Goal: Check status

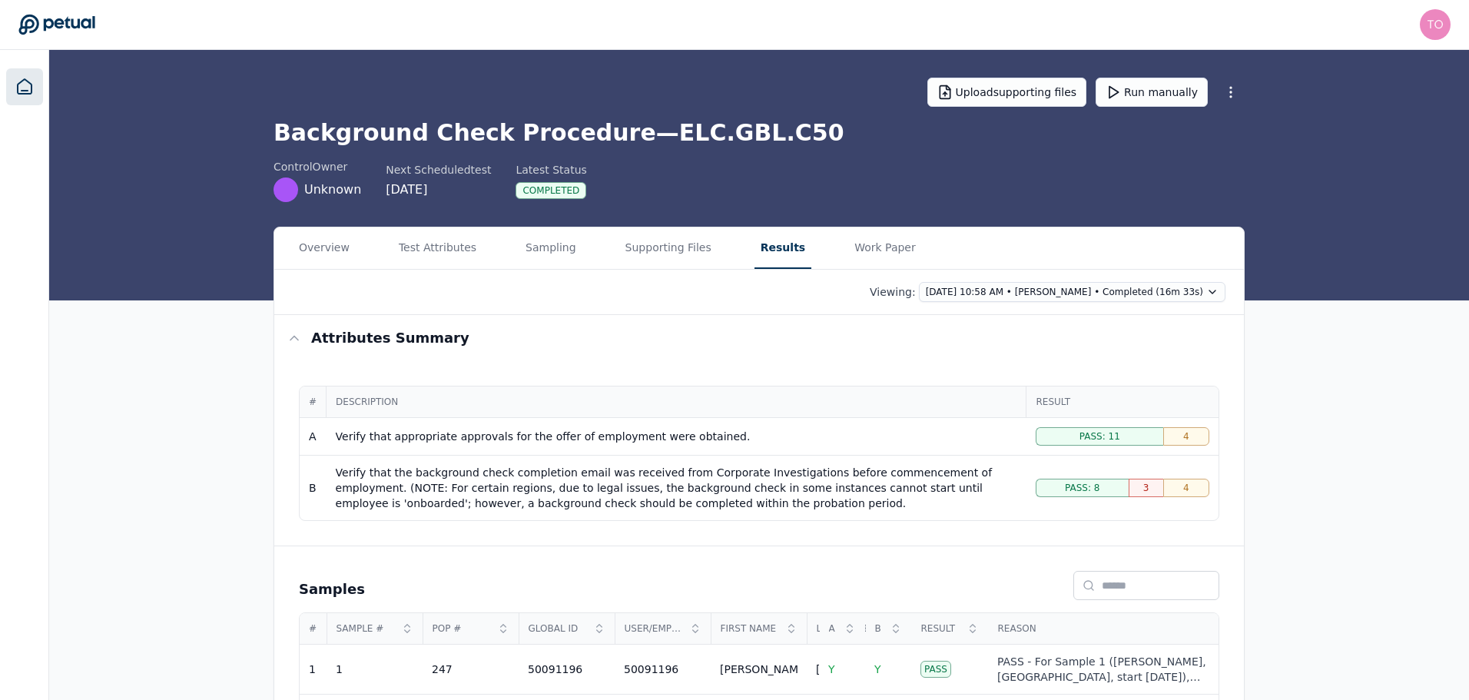
click at [20, 85] on icon at bounding box center [24, 87] width 18 height 18
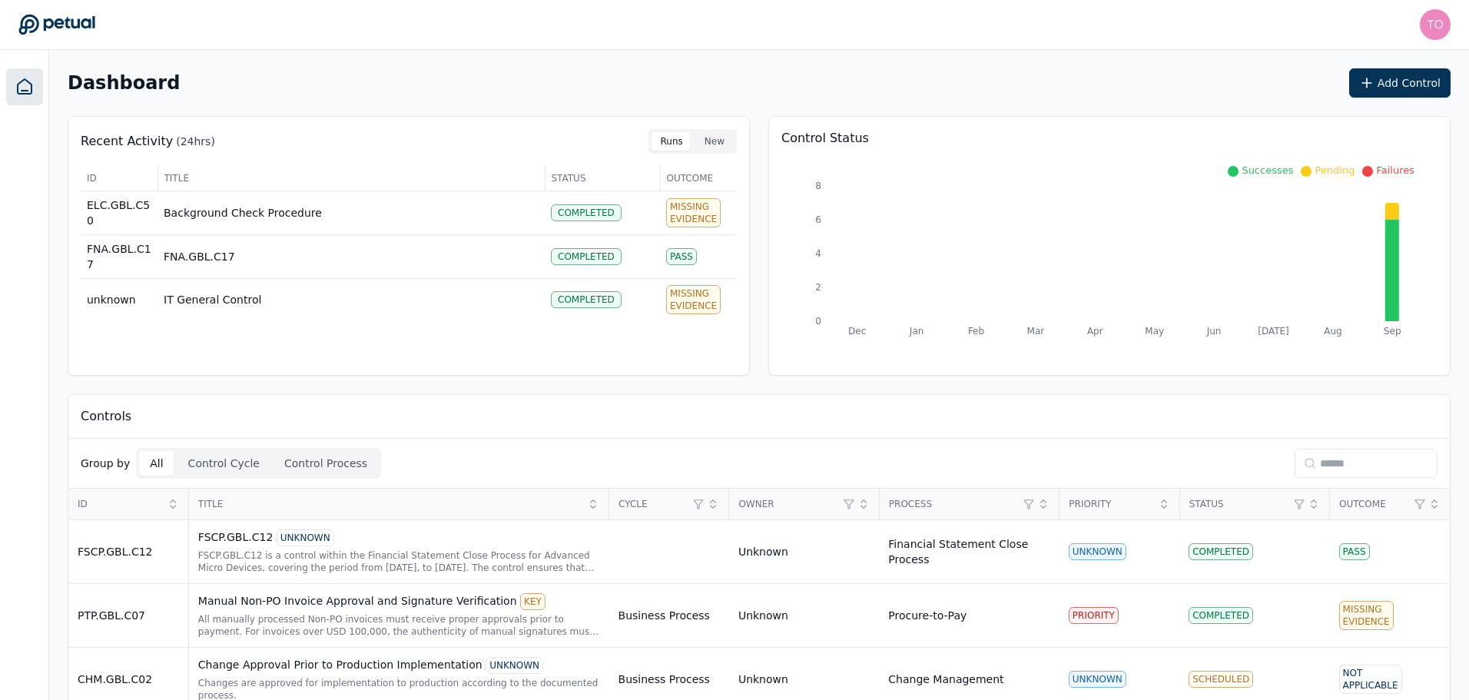
scroll to position [324, 0]
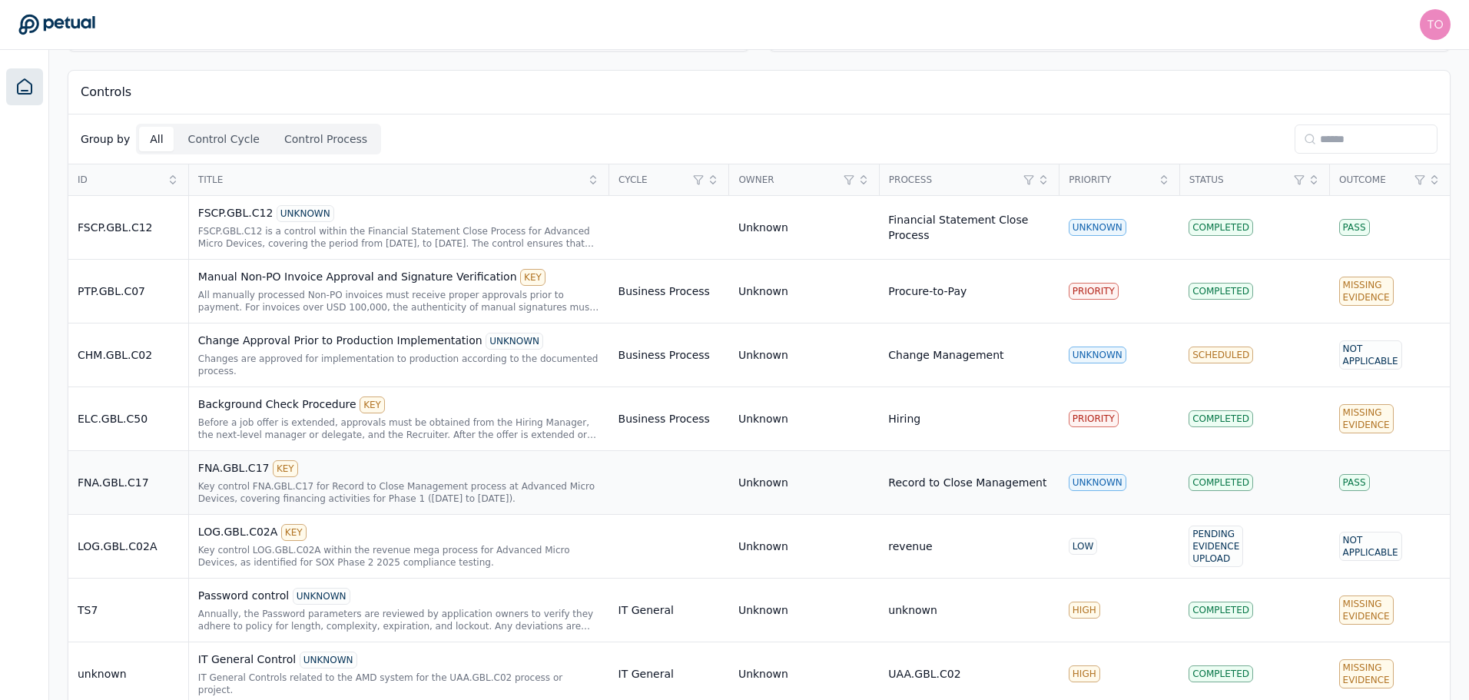
click at [443, 480] on div "Key control FNA.GBL.C17 for Record to Close Management process at Advanced Micr…" at bounding box center [399, 492] width 402 height 25
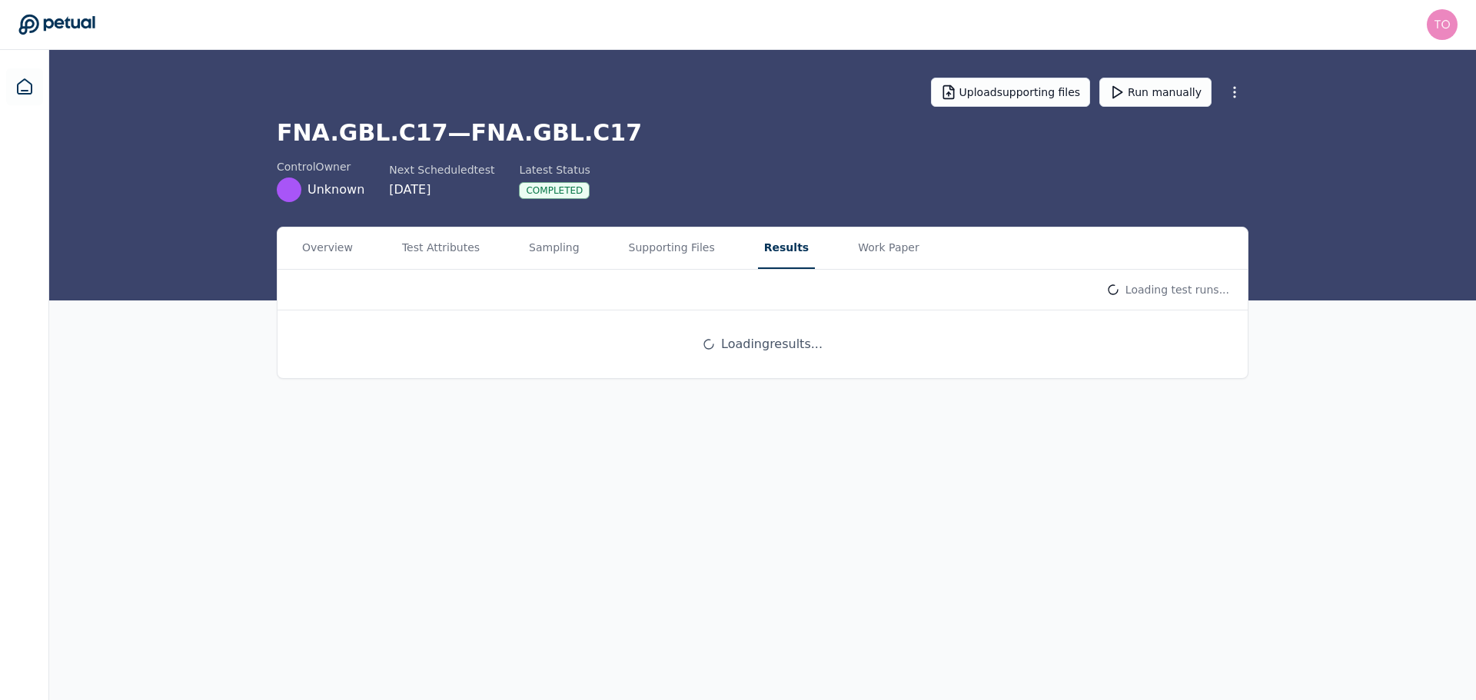
click at [758, 245] on button "Results" at bounding box center [786, 248] width 57 height 42
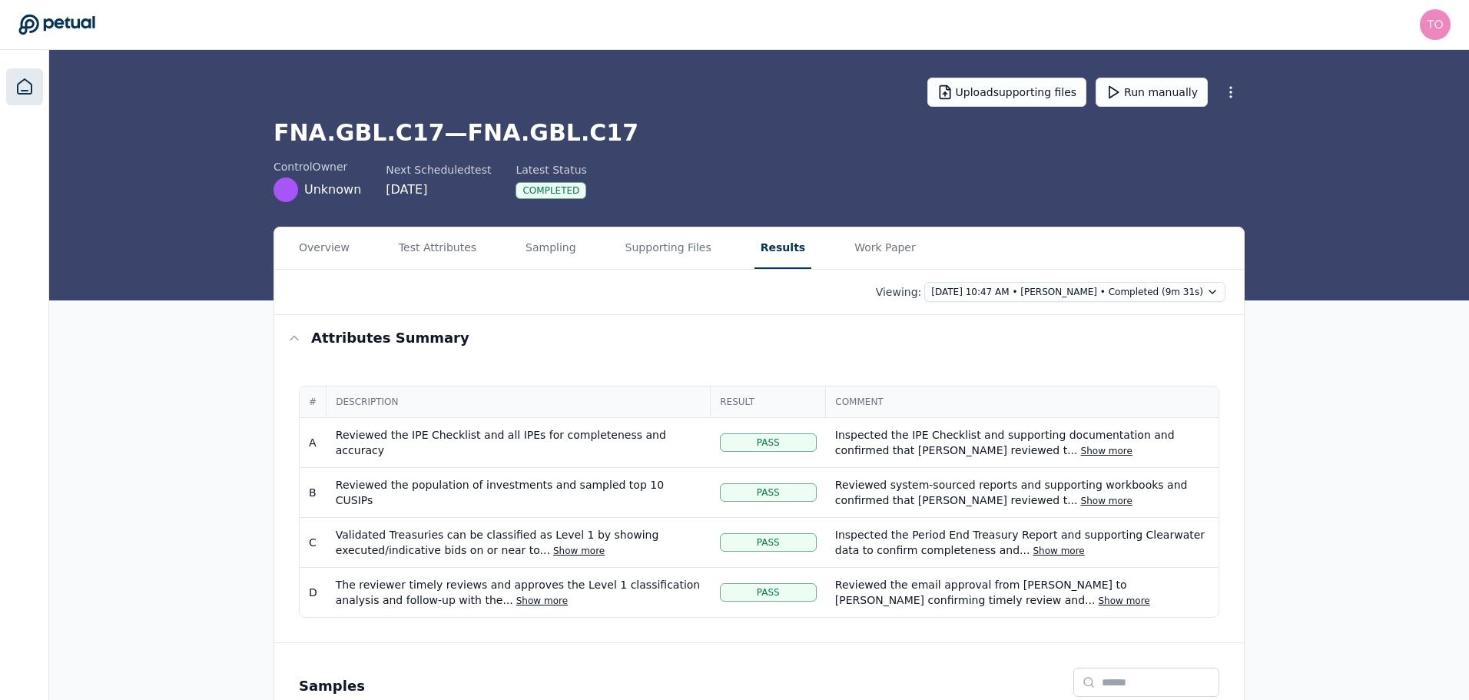
click at [22, 85] on icon at bounding box center [24, 87] width 18 height 18
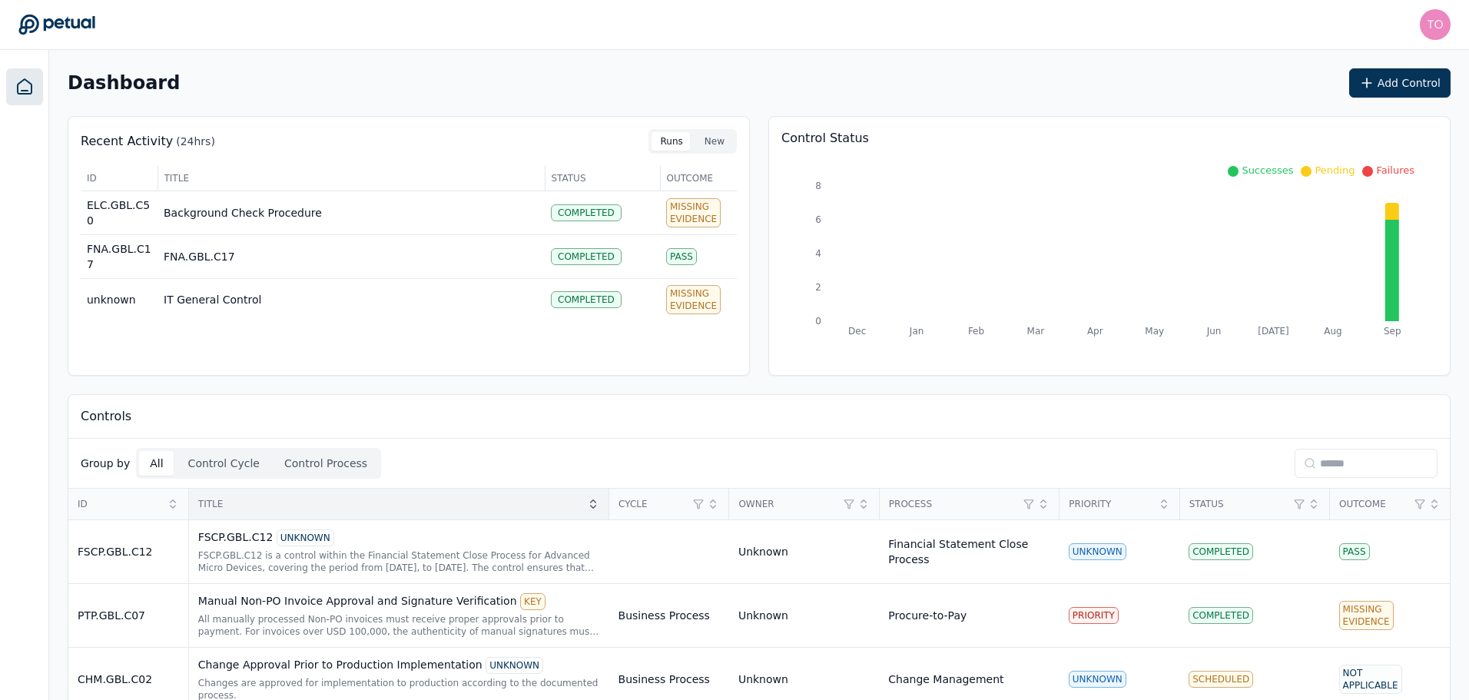
scroll to position [324, 0]
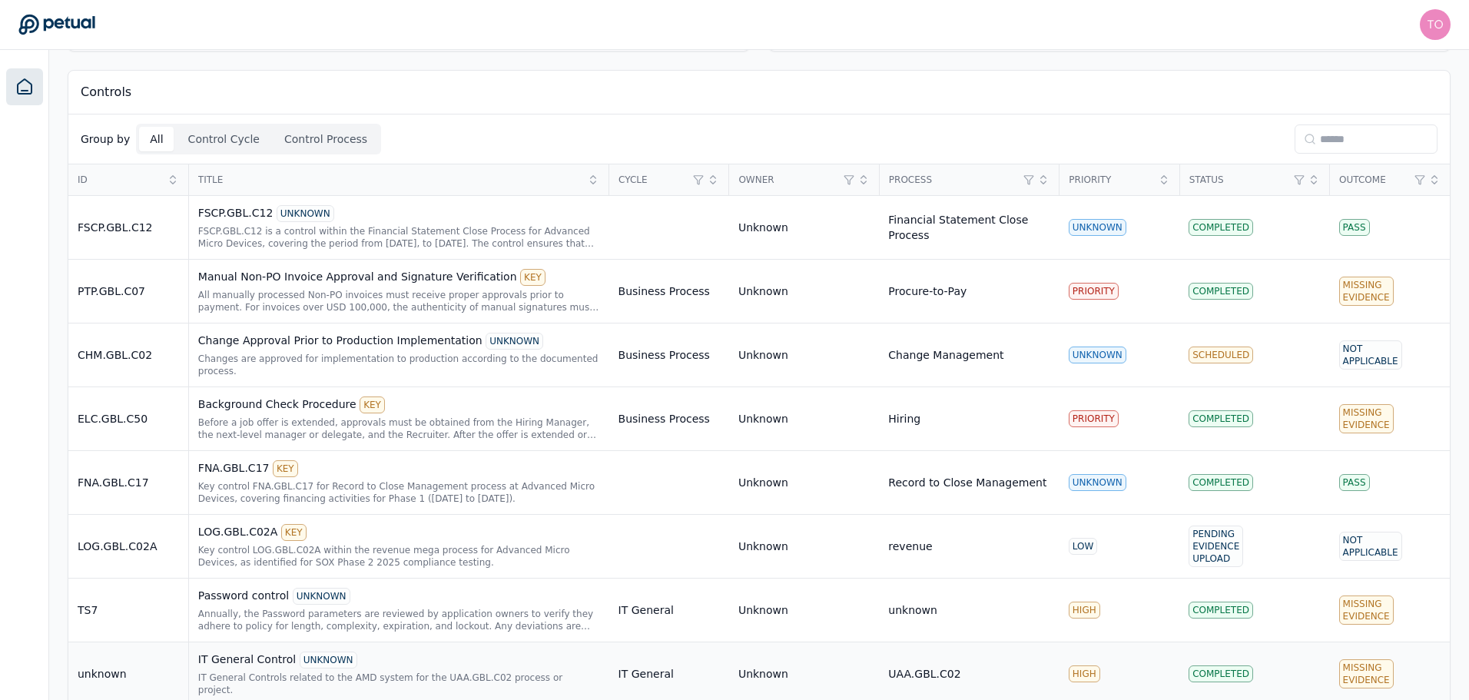
click at [427, 672] on div "IT General Controls related to the AMD system for the UAA.GBL.C02 process or pr…" at bounding box center [399, 684] width 402 height 25
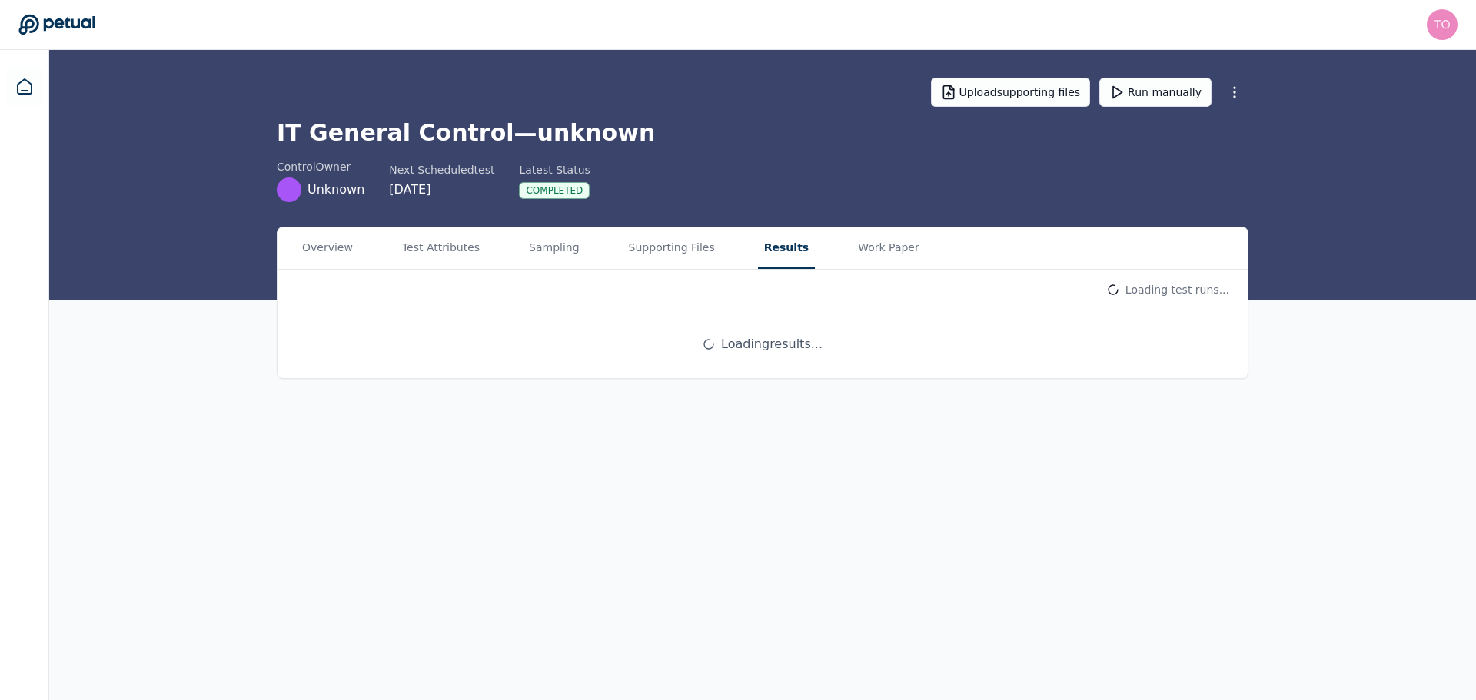
click at [758, 244] on button "Results" at bounding box center [786, 248] width 57 height 42
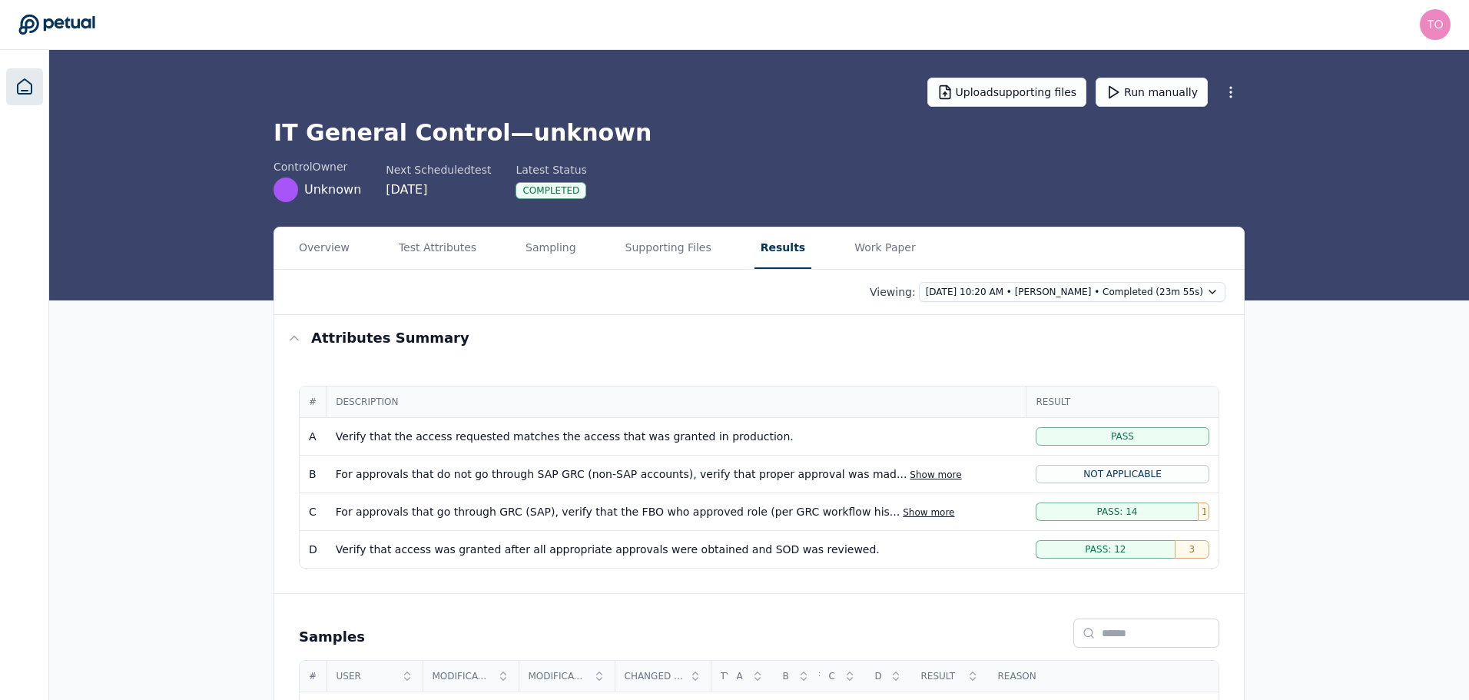
click at [29, 82] on icon at bounding box center [25, 86] width 14 height 15
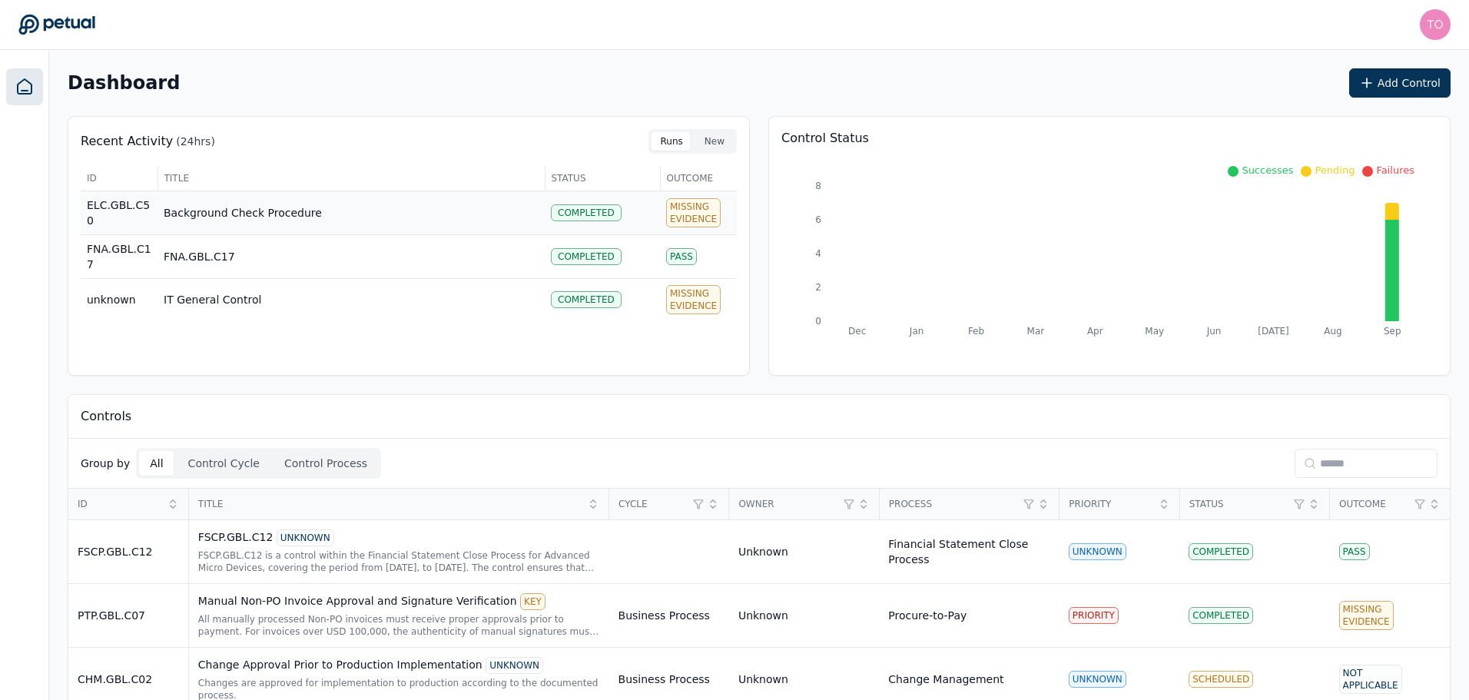
click at [361, 204] on td "Background Check Procedure" at bounding box center [351, 213] width 387 height 44
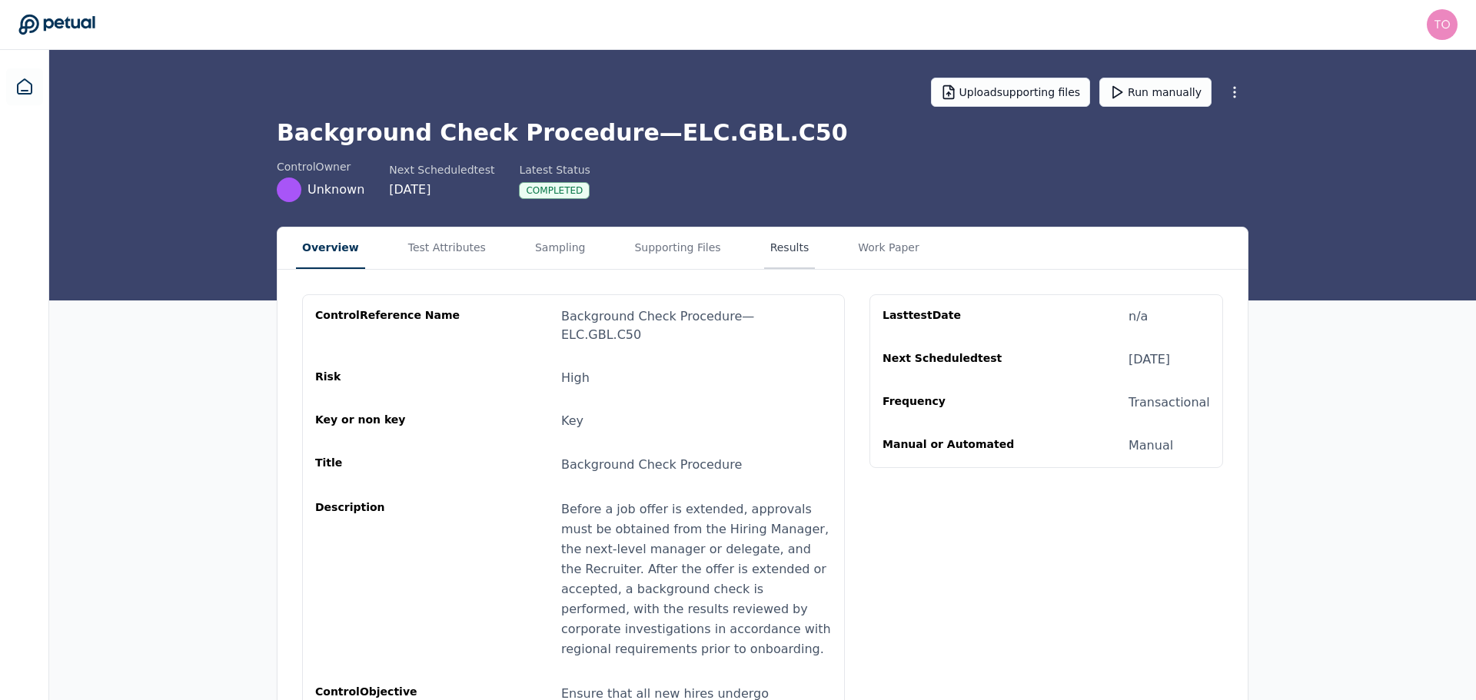
click at [764, 240] on button "Results" at bounding box center [789, 248] width 51 height 42
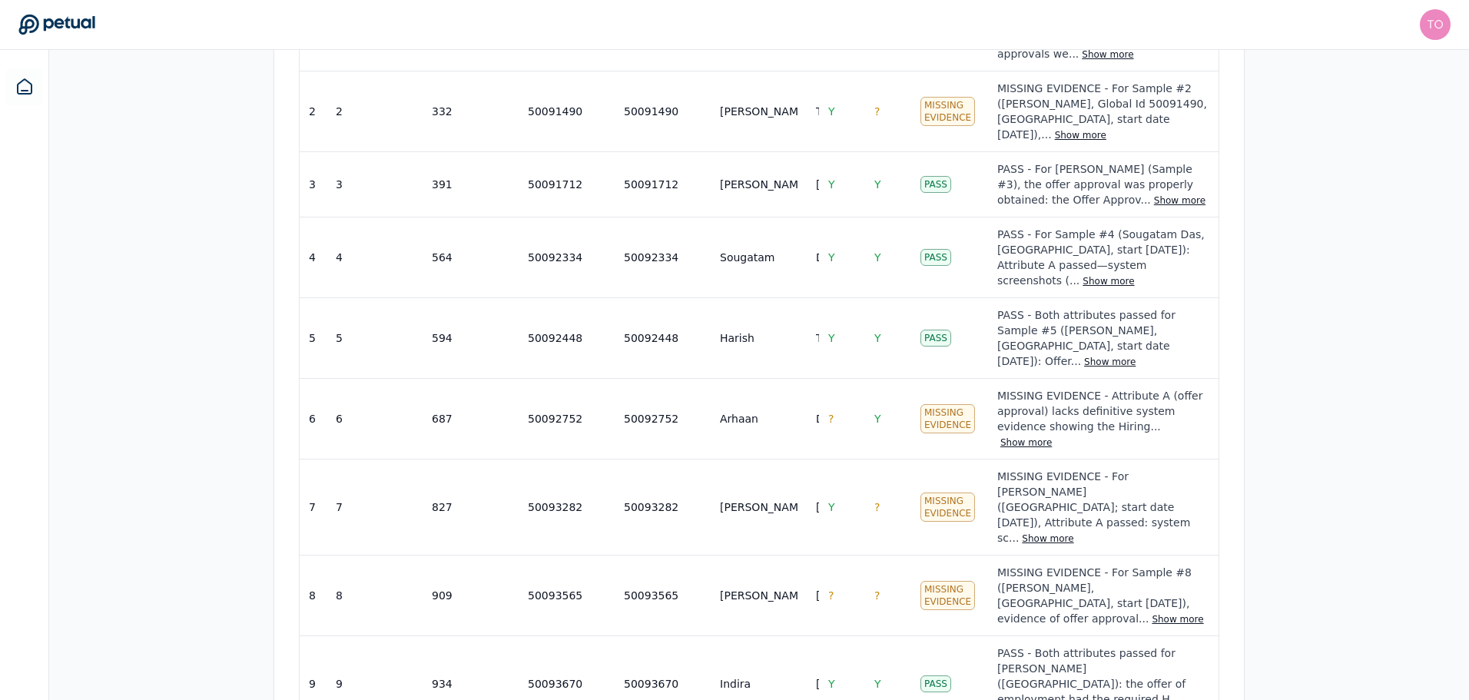
scroll to position [928, 0]
